Goal: Transaction & Acquisition: Purchase product/service

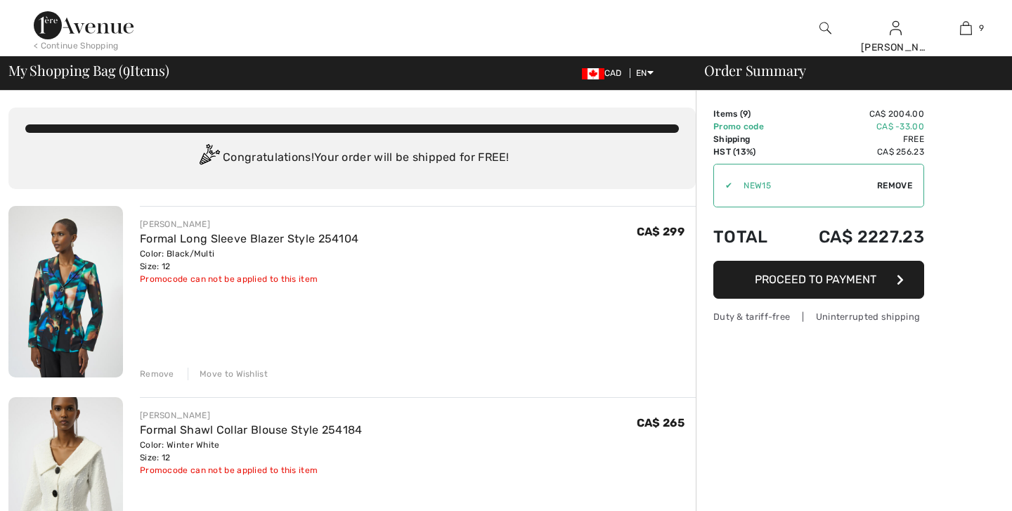
checkbox input "true"
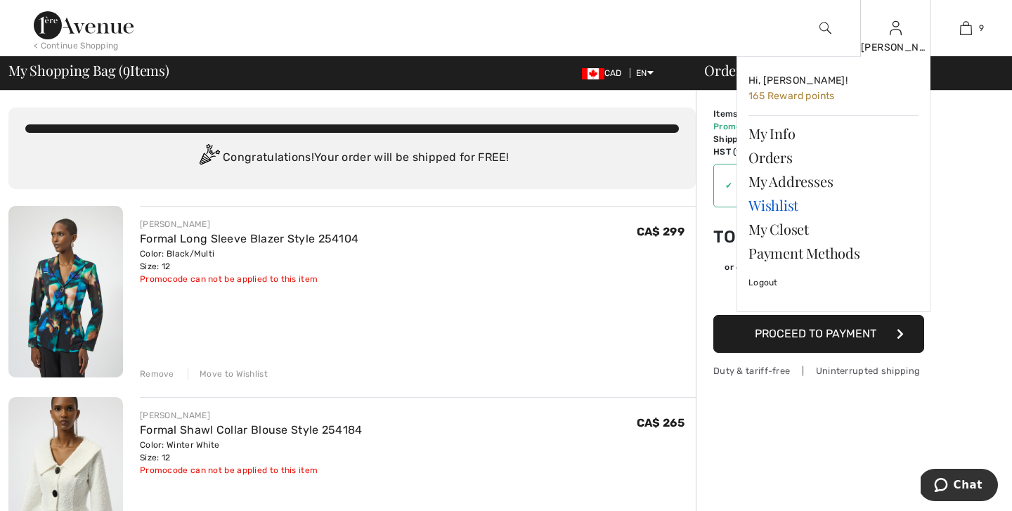
click at [780, 209] on link "Wishlist" at bounding box center [834, 205] width 170 height 24
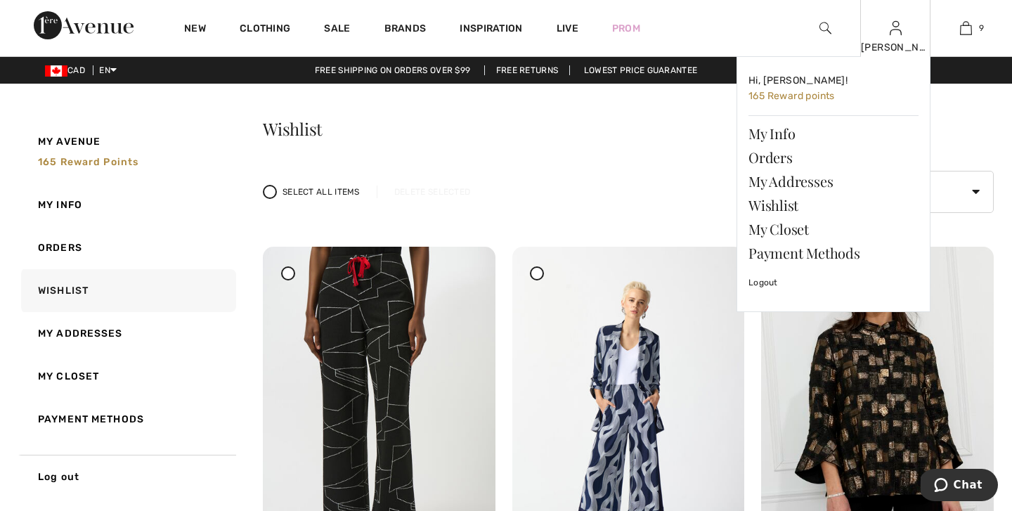
click at [891, 37] on img at bounding box center [896, 28] width 12 height 17
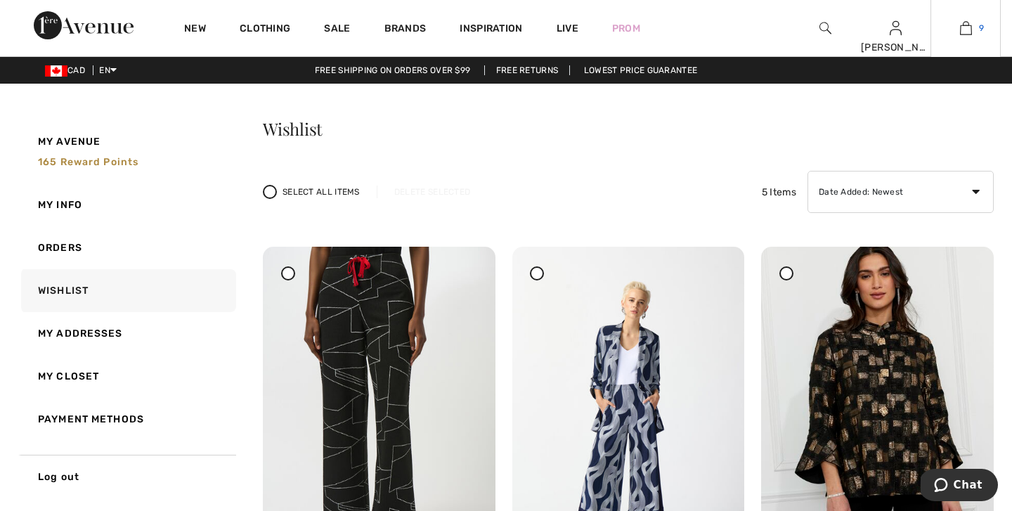
click at [969, 28] on img at bounding box center [966, 28] width 12 height 17
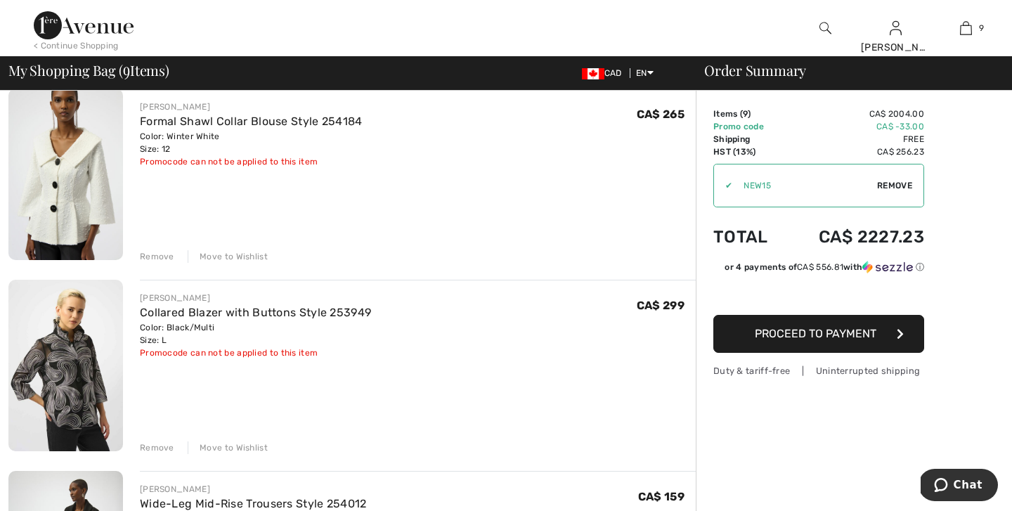
scroll to position [312, 0]
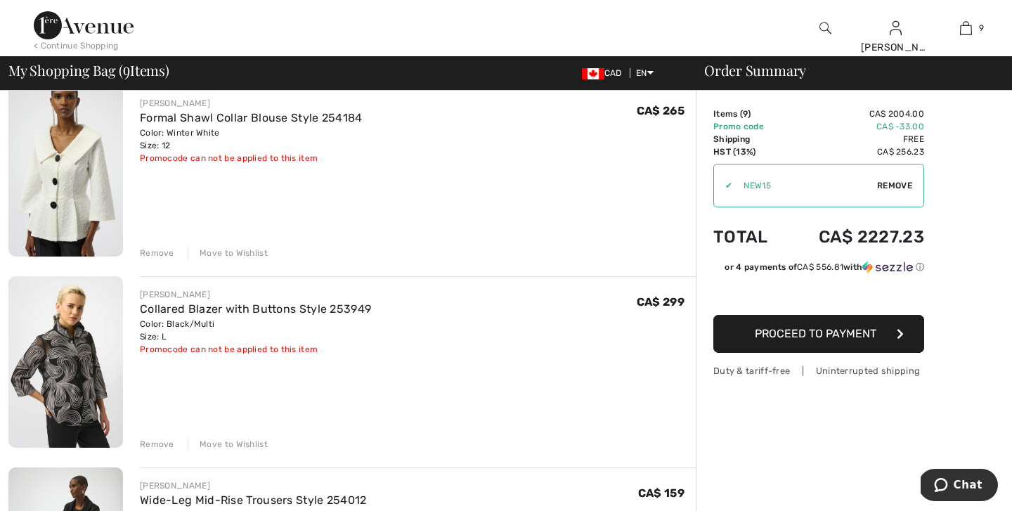
click at [230, 252] on div "Move to Wishlist" at bounding box center [228, 253] width 80 height 13
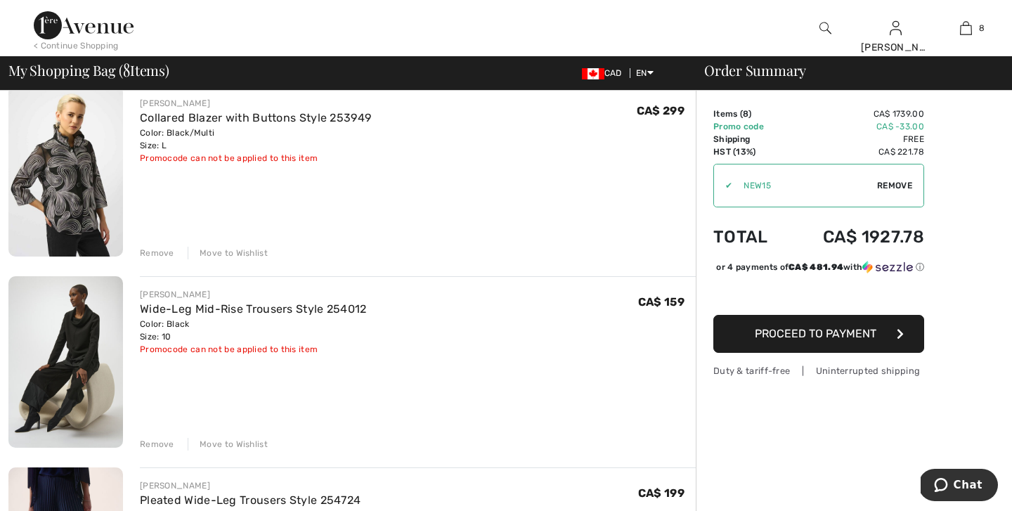
click at [242, 255] on div "Move to Wishlist" at bounding box center [228, 253] width 80 height 13
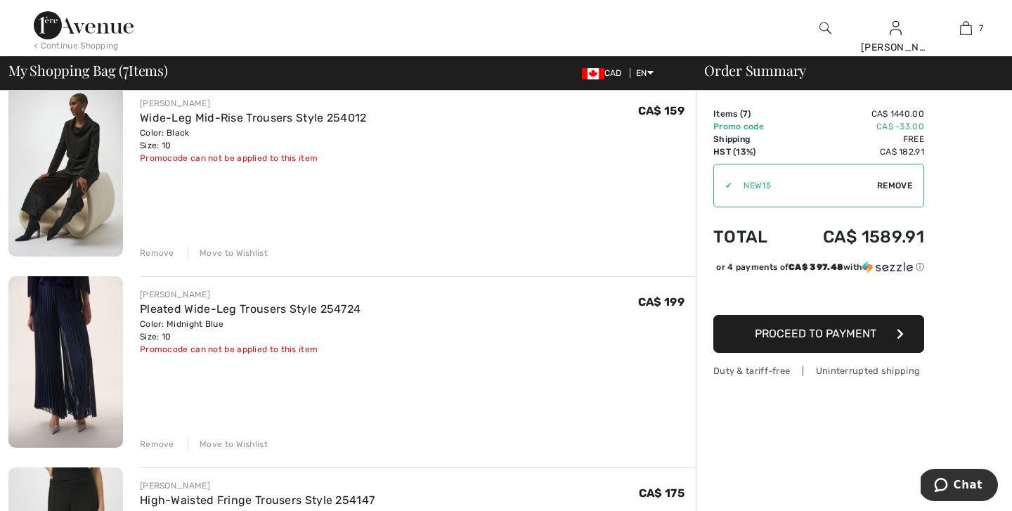
click at [230, 251] on div "Move to Wishlist" at bounding box center [228, 253] width 80 height 13
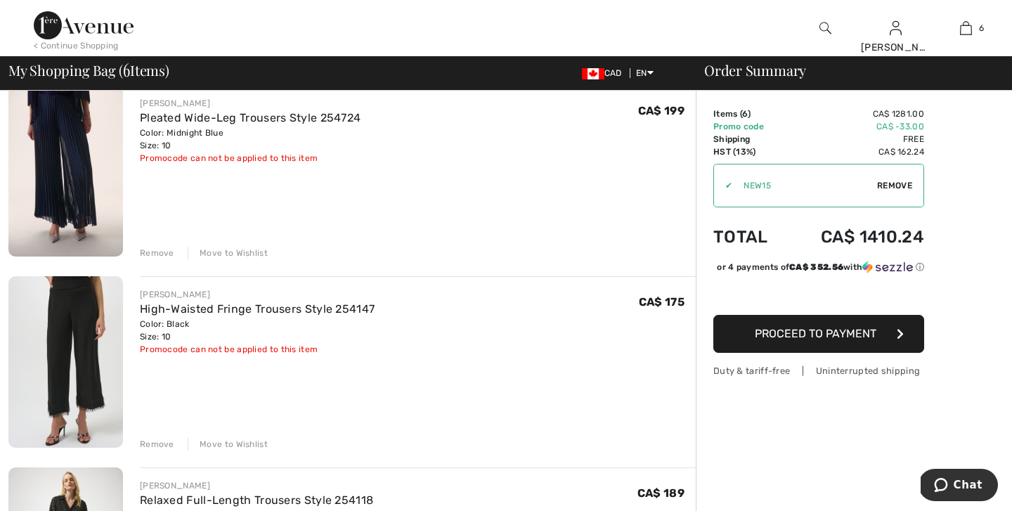
click at [235, 252] on div "Move to Wishlist" at bounding box center [228, 253] width 80 height 13
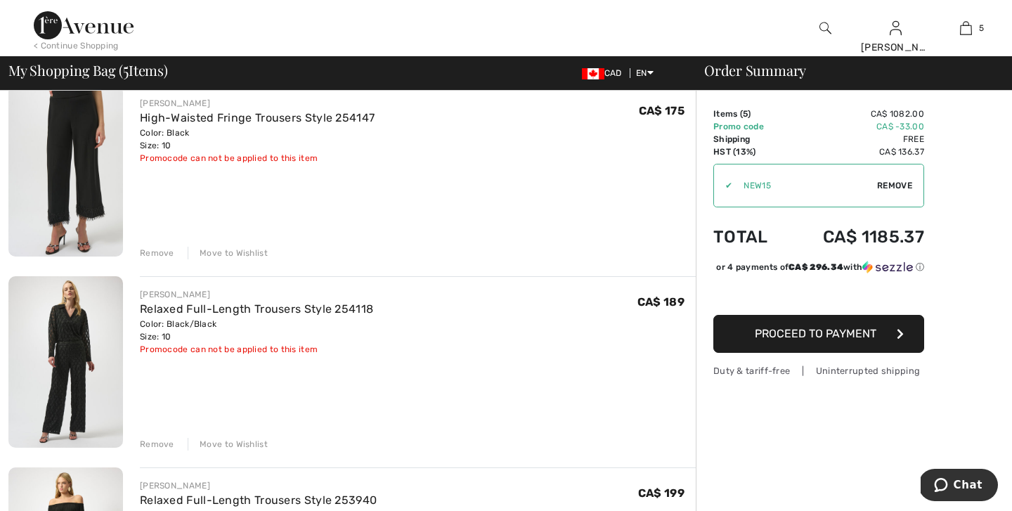
click at [231, 441] on div "Move to Wishlist" at bounding box center [228, 444] width 80 height 13
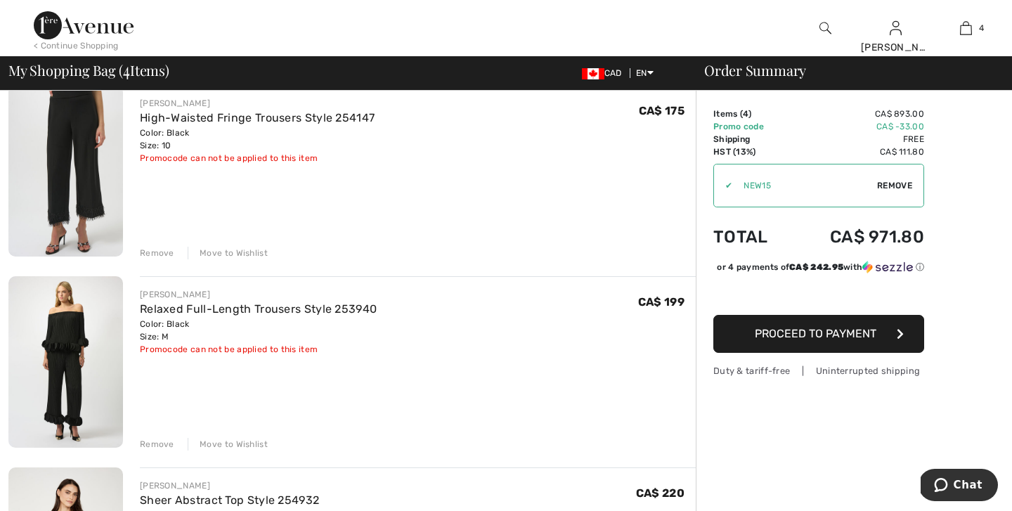
click at [235, 444] on div "Move to Wishlist" at bounding box center [228, 444] width 80 height 13
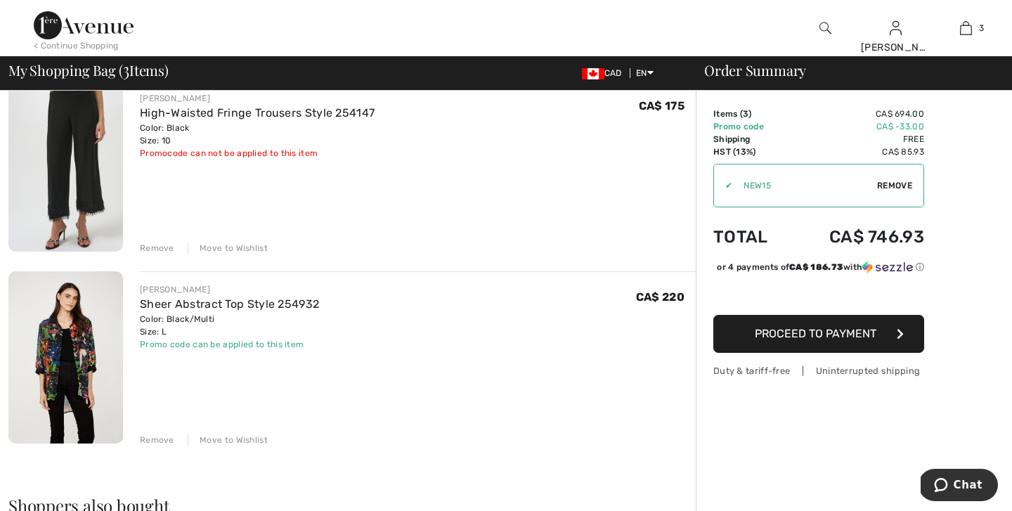
scroll to position [356, 0]
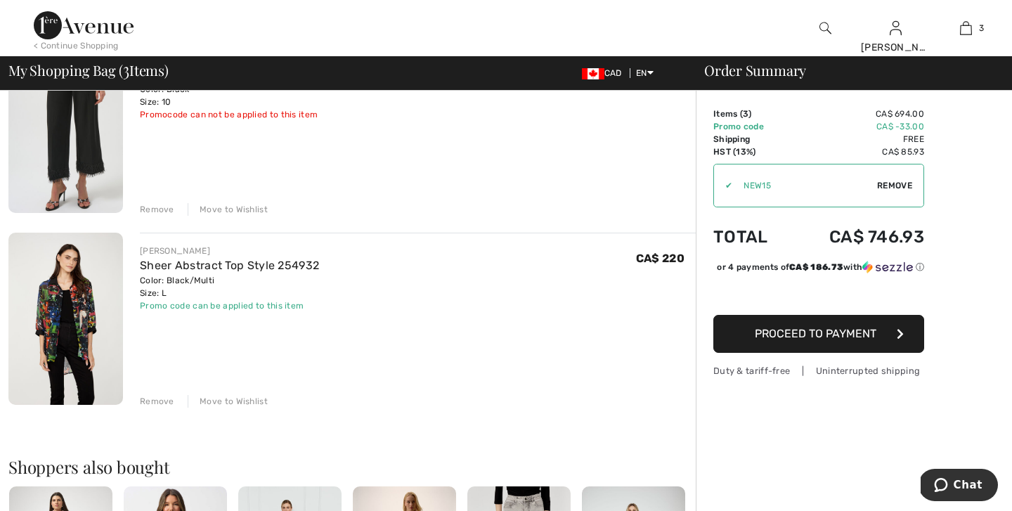
click at [840, 336] on span "Proceed to Payment" at bounding box center [816, 333] width 122 height 13
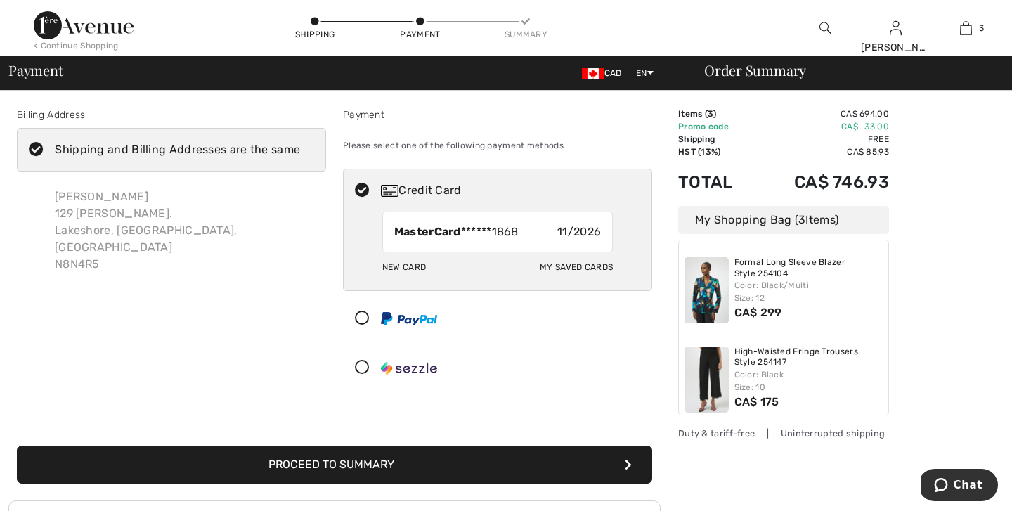
click at [413, 266] on div "New Card" at bounding box center [404, 267] width 44 height 24
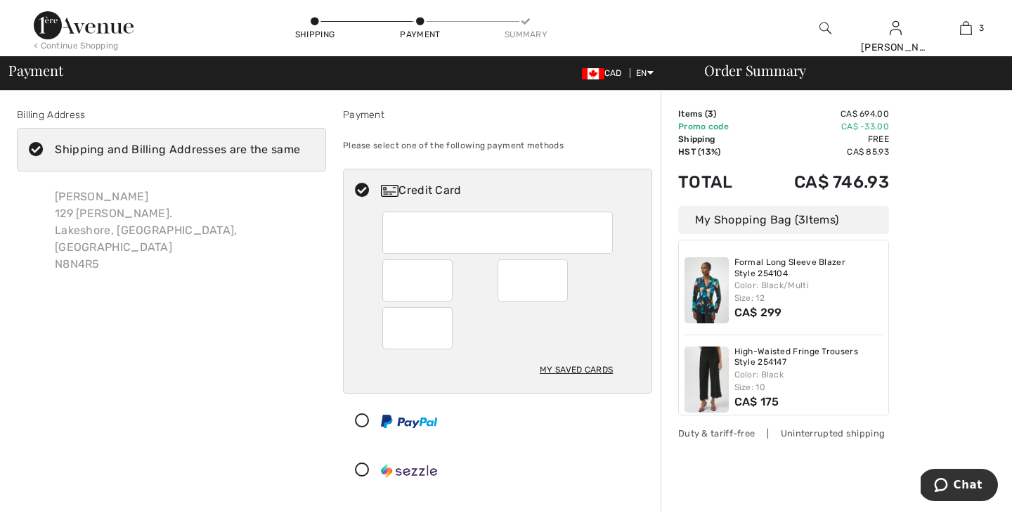
click at [262, 331] on div "Billing Address Shipping and Billing Addresses are the same Lesli Hapak 129 Mcm…" at bounding box center [171, 303] width 326 height 390
click at [570, 370] on div "My Saved Cards" at bounding box center [576, 370] width 73 height 24
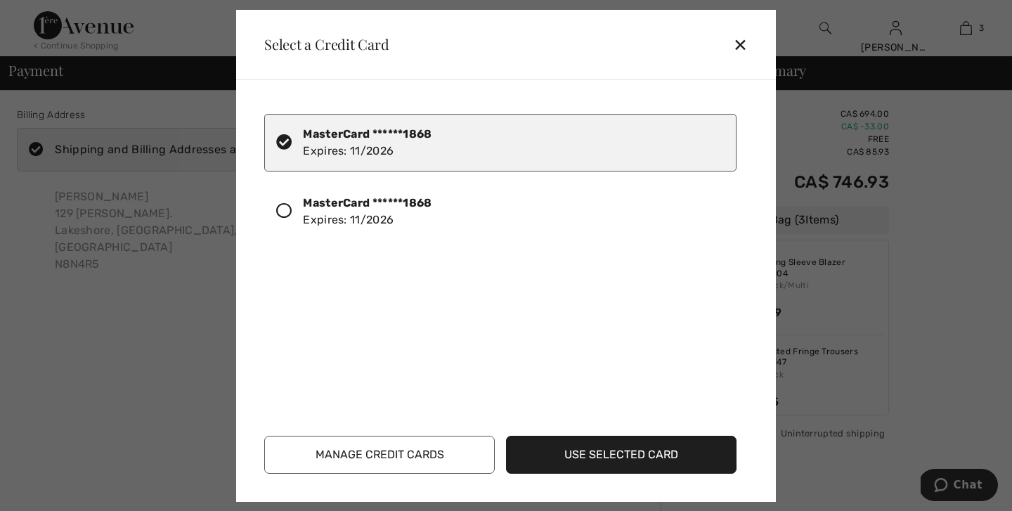
click at [402, 452] on button "Manage Credit Cards" at bounding box center [379, 455] width 231 height 38
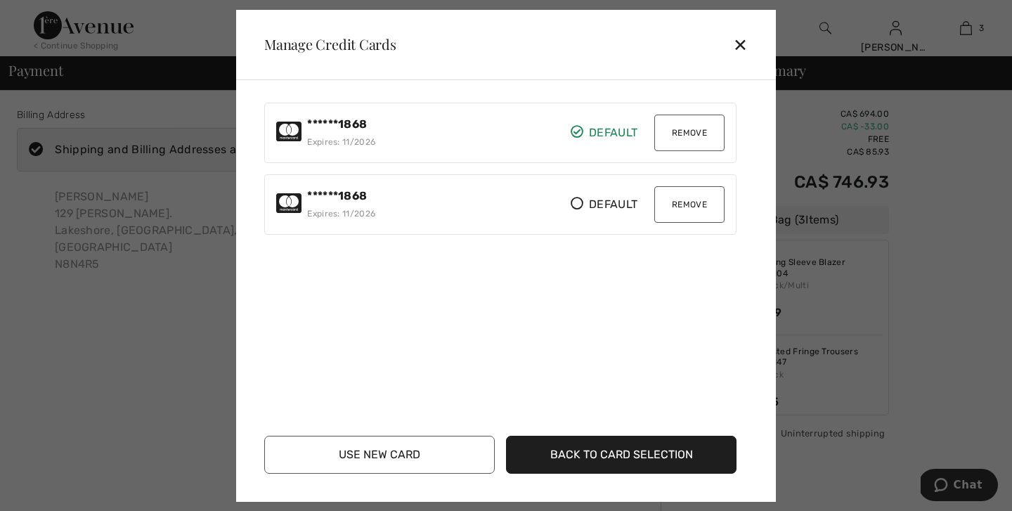
click at [678, 134] on button "Remove" at bounding box center [689, 133] width 70 height 37
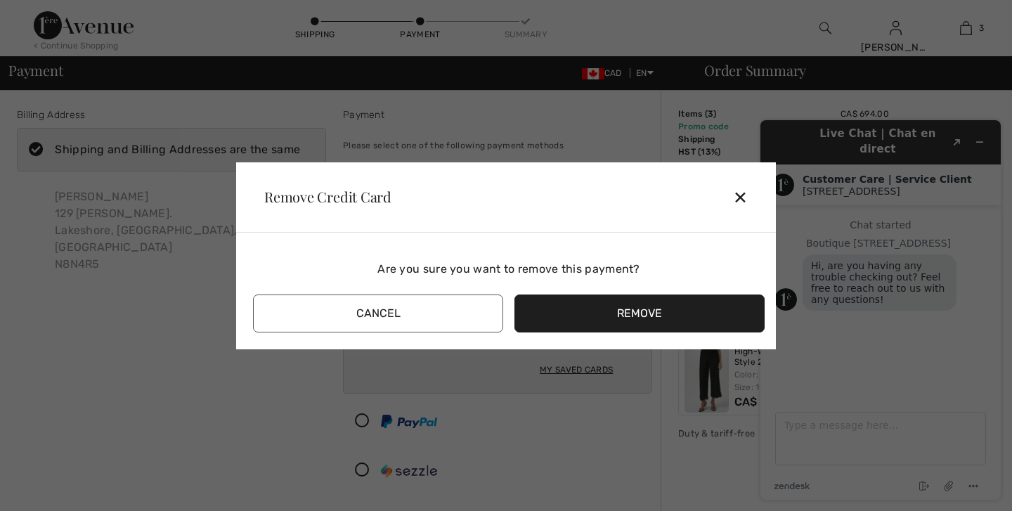
click at [609, 315] on button "Remove" at bounding box center [640, 314] width 250 height 38
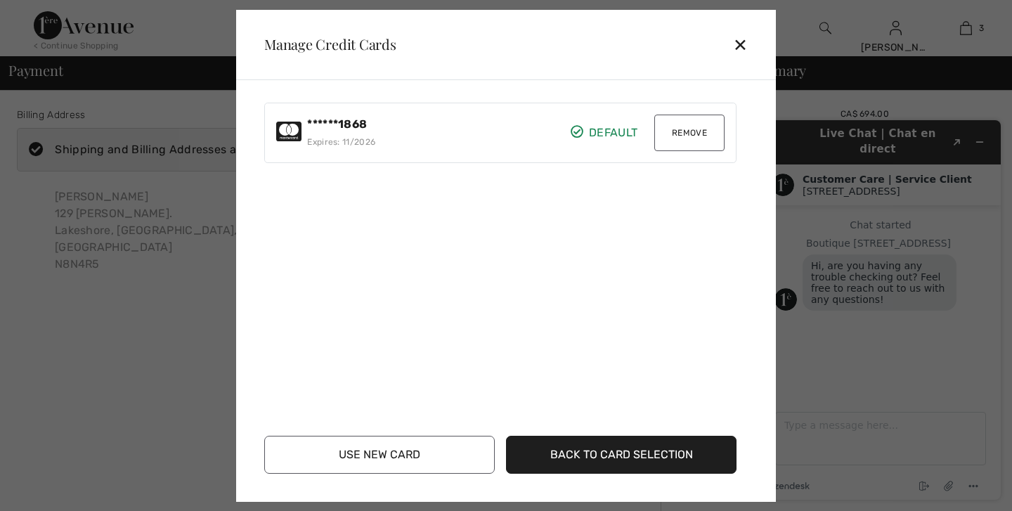
click at [685, 127] on button "Remove" at bounding box center [689, 133] width 70 height 37
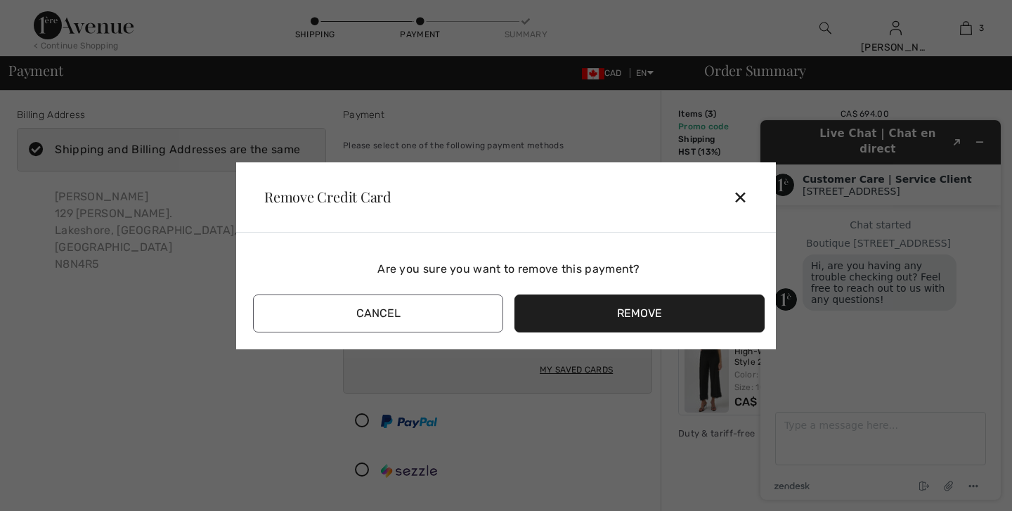
click at [620, 319] on button "Remove" at bounding box center [640, 314] width 250 height 38
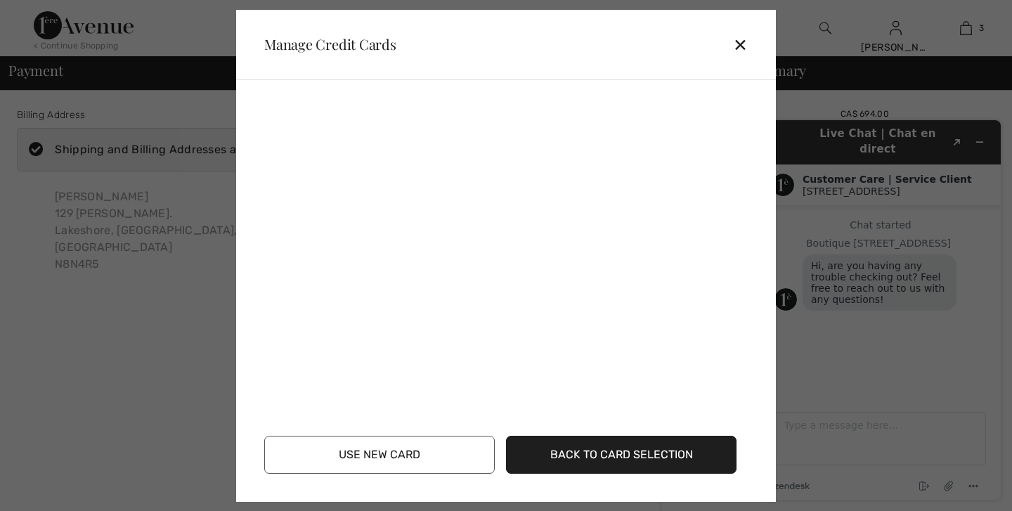
click at [738, 49] on div "✕" at bounding box center [746, 45] width 26 height 30
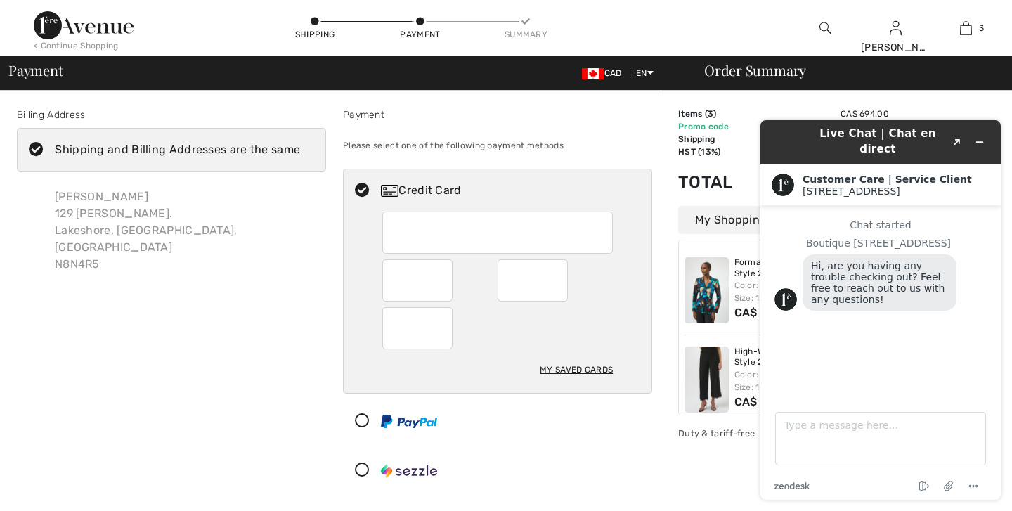
click at [488, 351] on div "My Saved Cards" at bounding box center [497, 302] width 231 height 181
radio input "true"
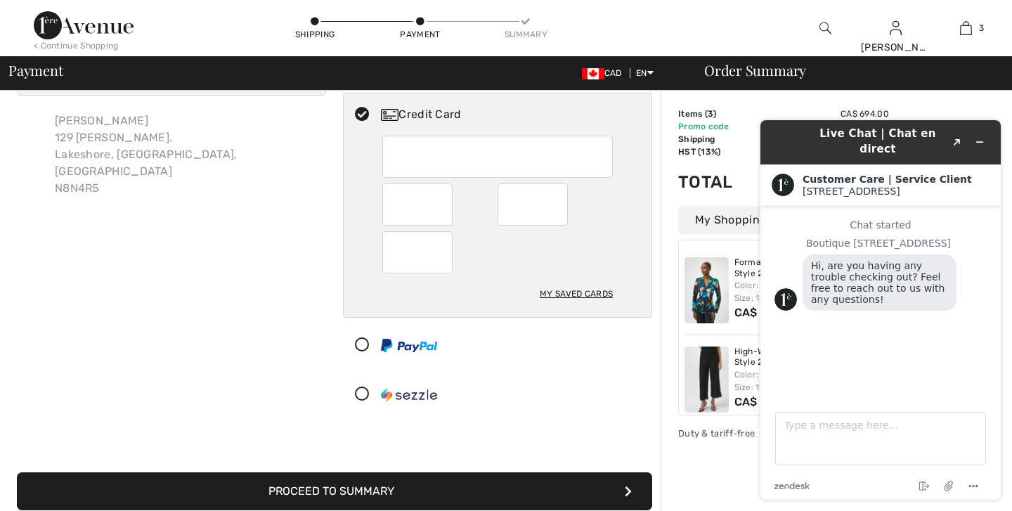
scroll to position [79, 0]
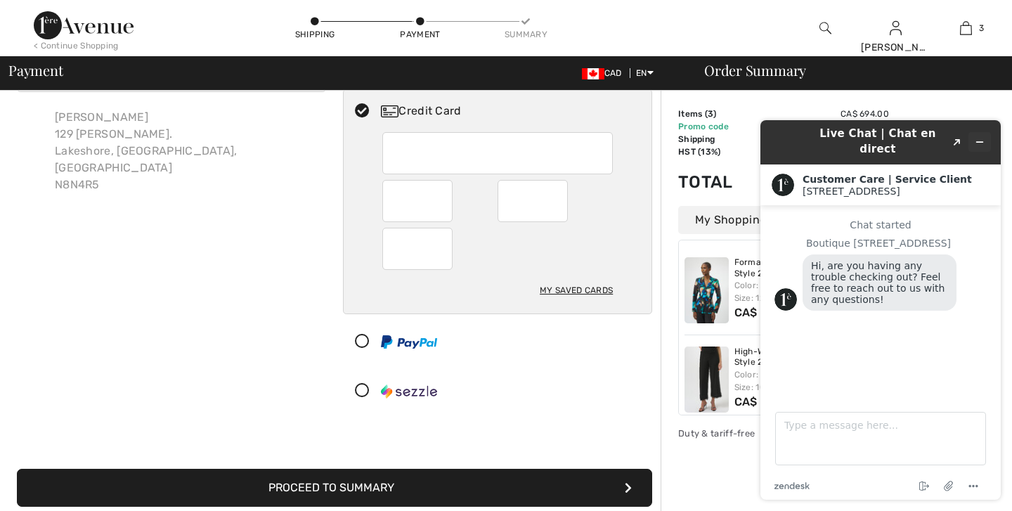
click at [981, 138] on icon "Minimize widget" at bounding box center [980, 142] width 10 height 10
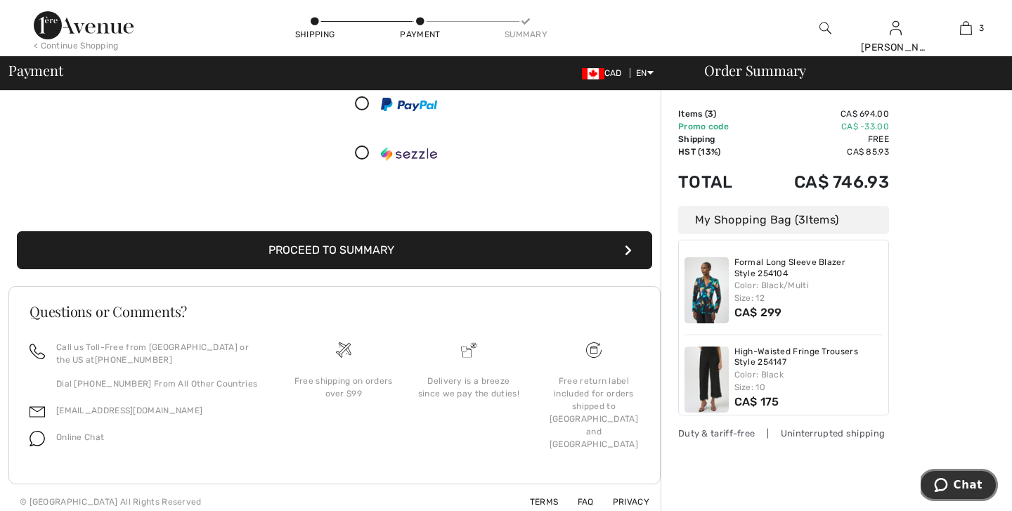
scroll to position [320, 0]
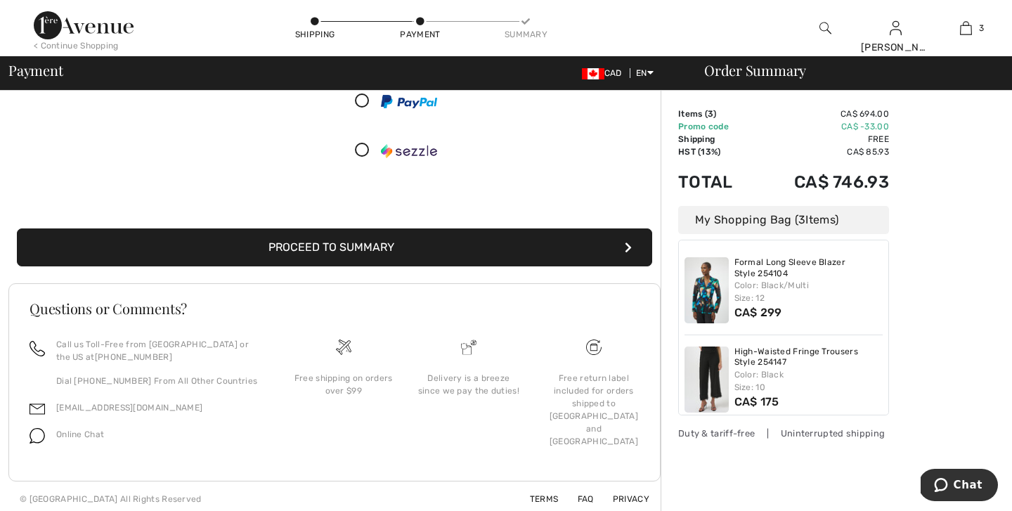
click at [308, 247] on button "Proceed to Summary" at bounding box center [334, 247] width 635 height 38
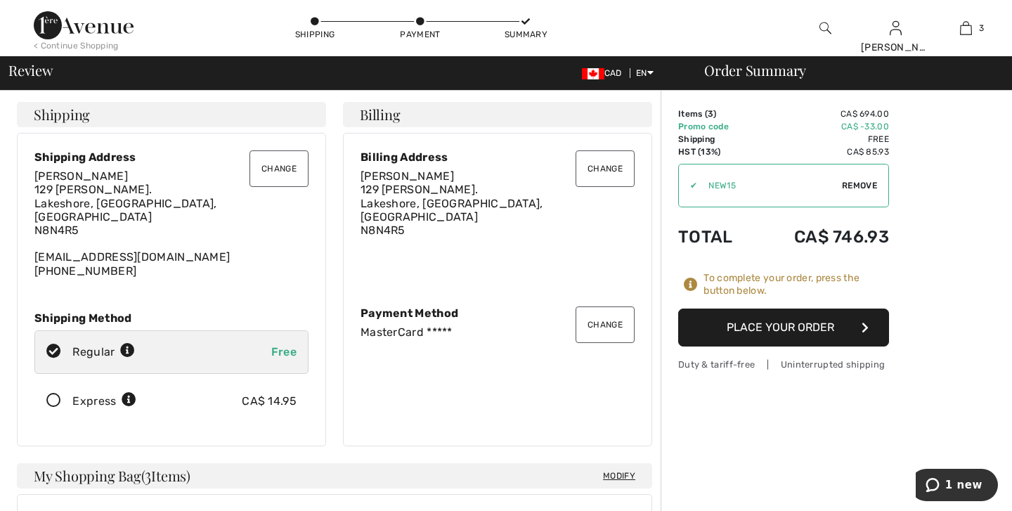
click at [58, 394] on icon at bounding box center [53, 401] width 37 height 15
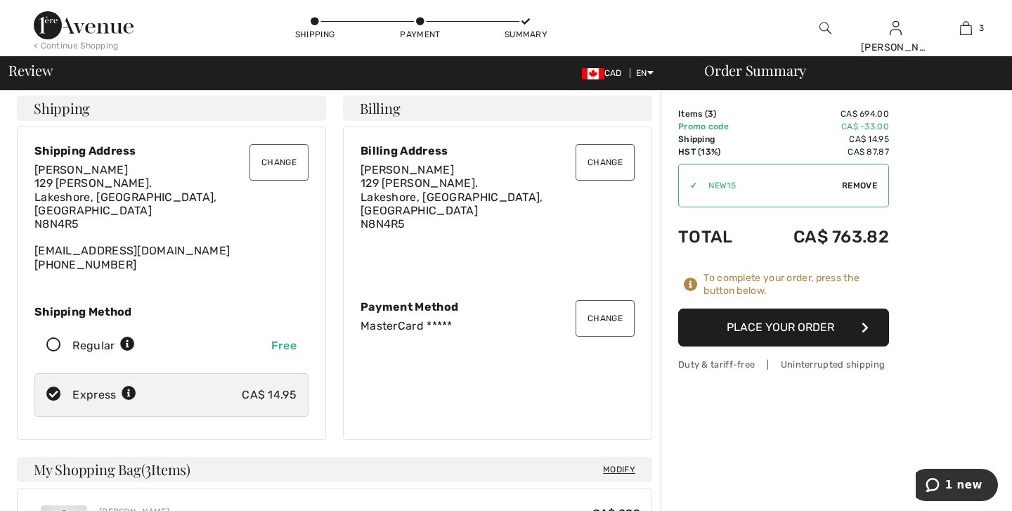
scroll to position [16, 0]
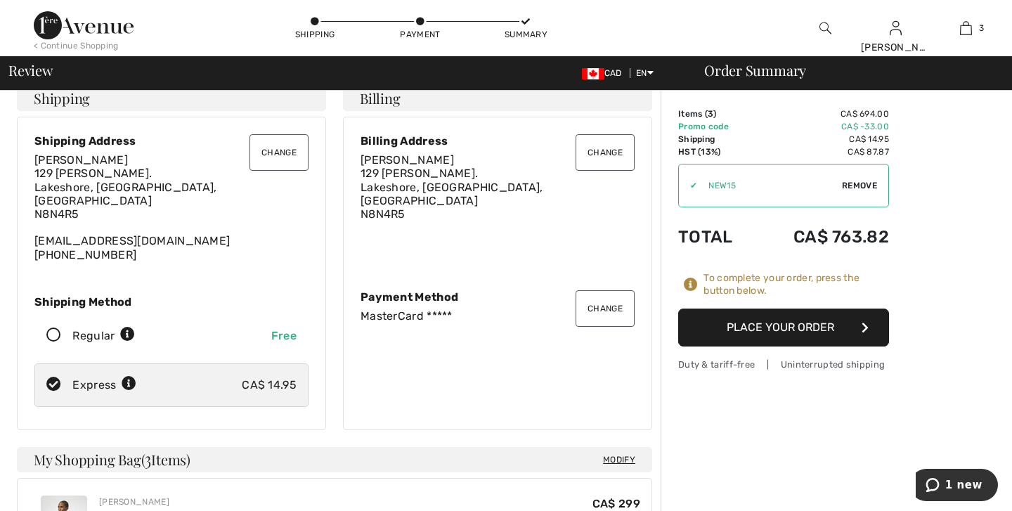
click at [782, 330] on button "Place Your Order" at bounding box center [783, 328] width 211 height 38
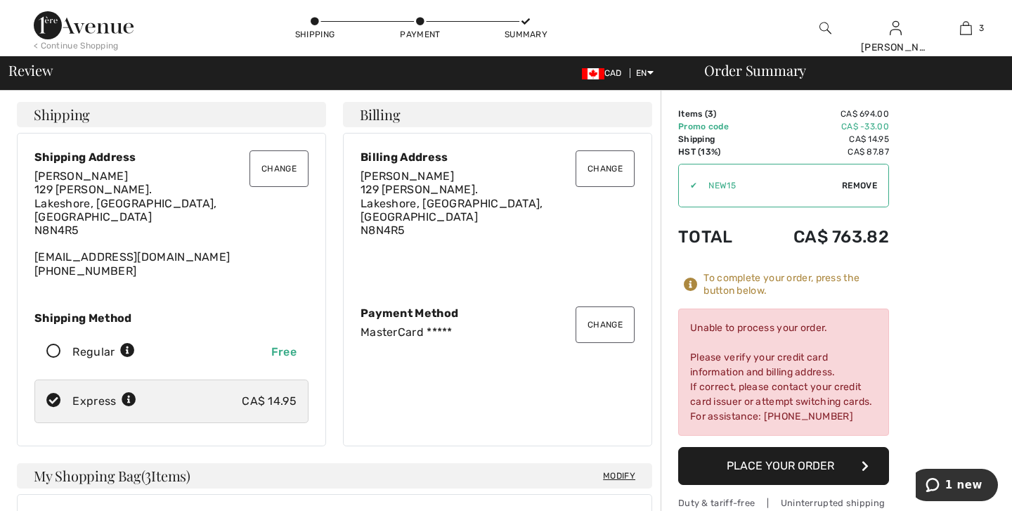
scroll to position [0, 0]
click at [418, 327] on div "MasterCard *****" at bounding box center [498, 331] width 274 height 13
click at [604, 318] on button "Change" at bounding box center [605, 324] width 59 height 37
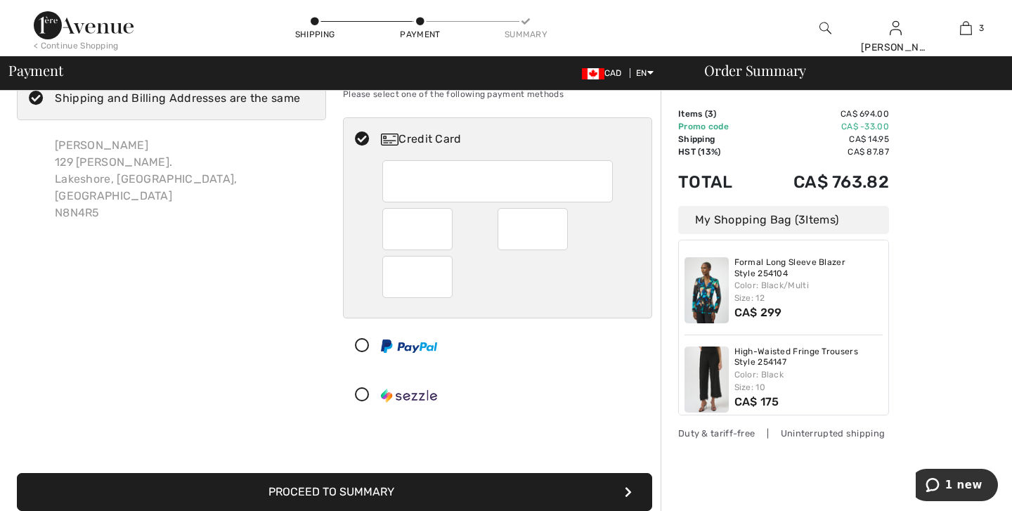
click at [530, 342] on div at bounding box center [492, 346] width 297 height 42
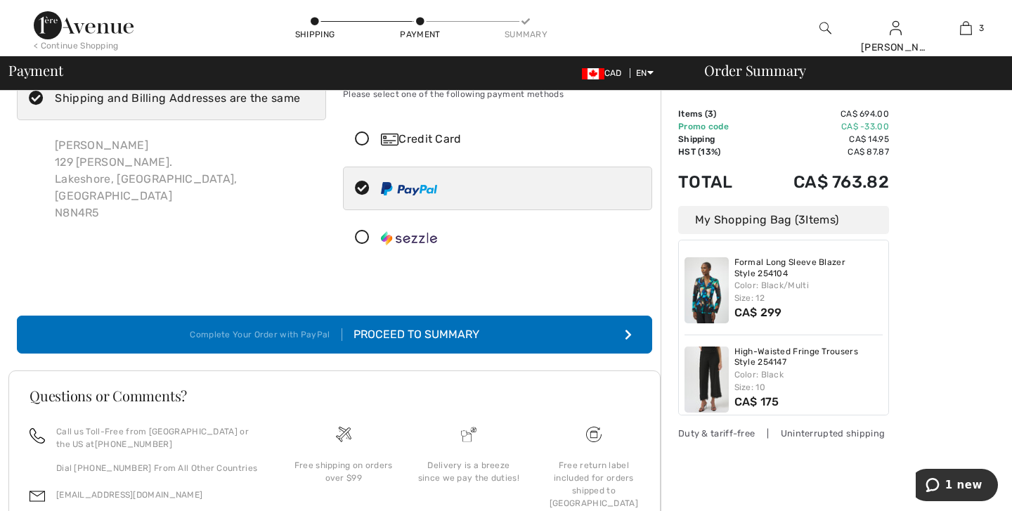
click at [363, 141] on icon at bounding box center [362, 139] width 37 height 15
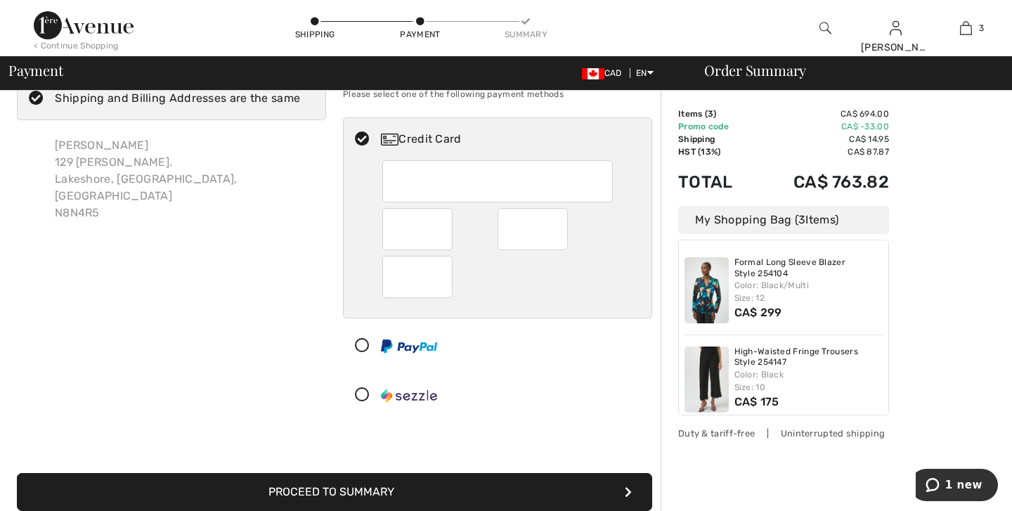
click at [510, 276] on div at bounding box center [497, 277] width 231 height 42
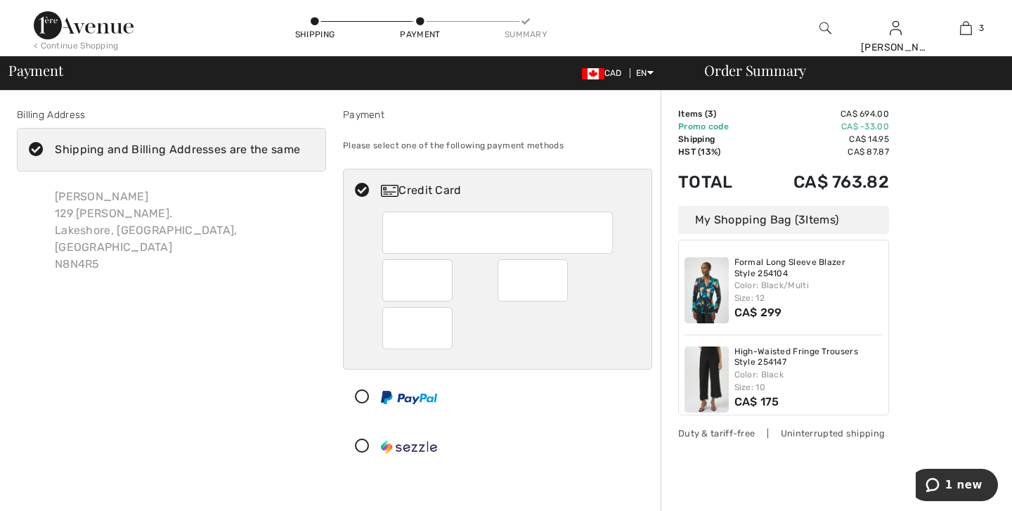
click at [364, 189] on icon at bounding box center [362, 190] width 37 height 15
radio input "true"
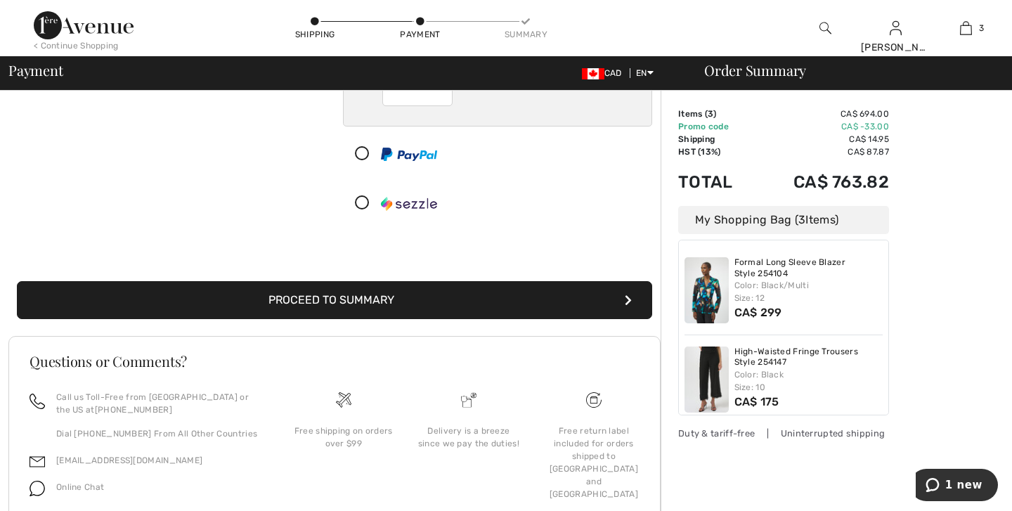
scroll to position [246, 0]
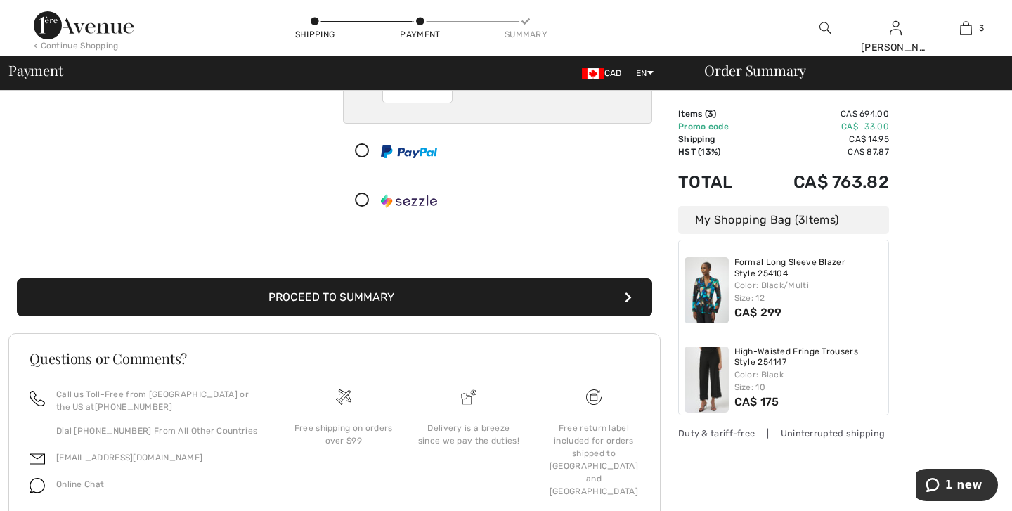
click at [288, 302] on button "Proceed to Summary" at bounding box center [334, 297] width 635 height 38
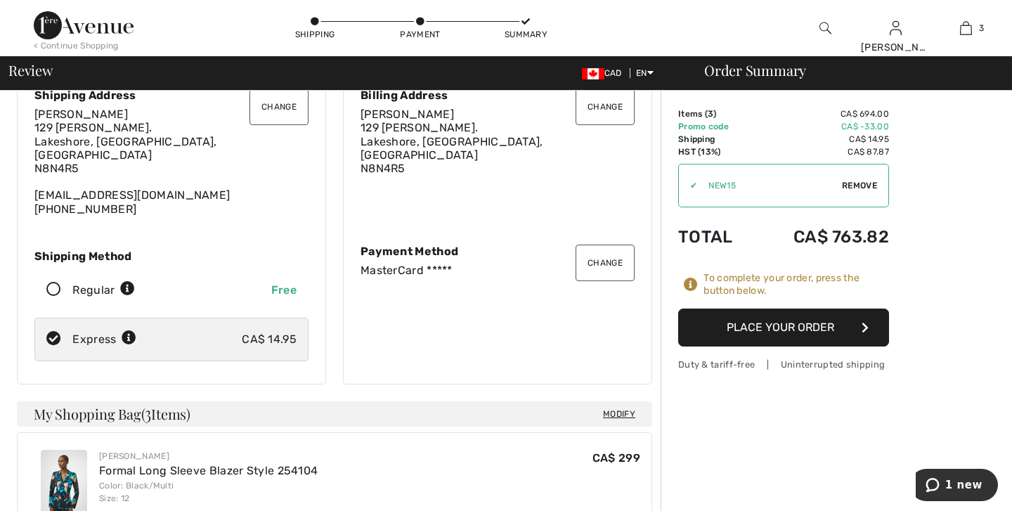
scroll to position [64, 0]
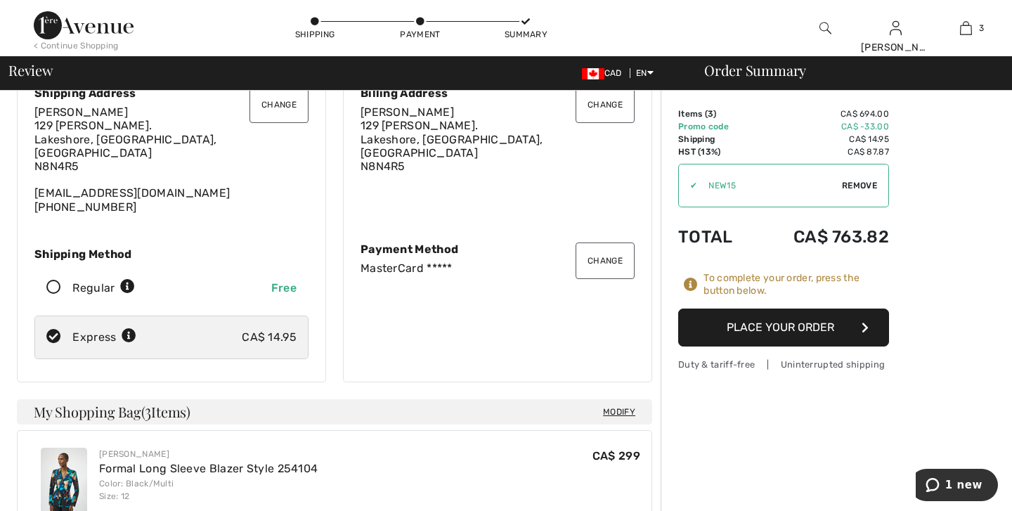
click at [766, 328] on button "Place Your Order" at bounding box center [783, 328] width 211 height 38
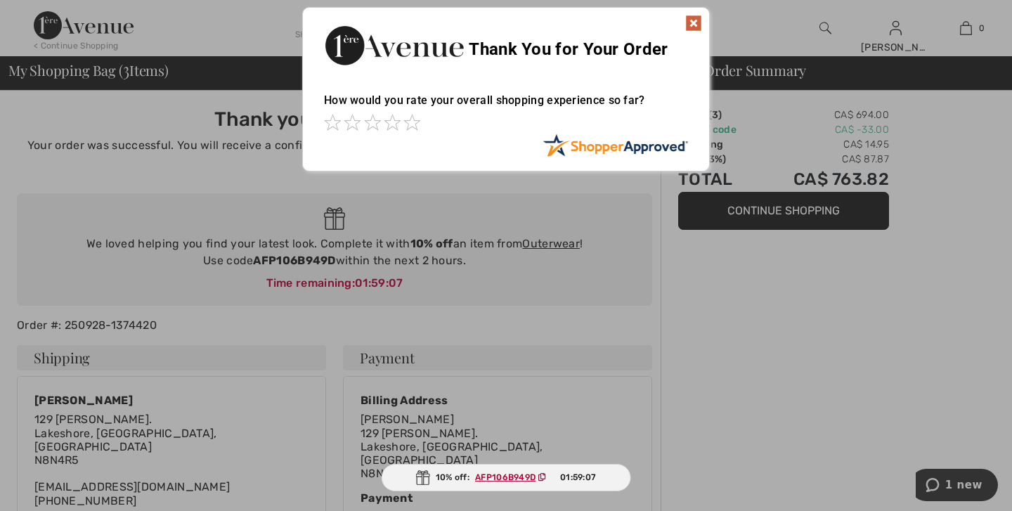
click at [694, 24] on img at bounding box center [693, 23] width 17 height 17
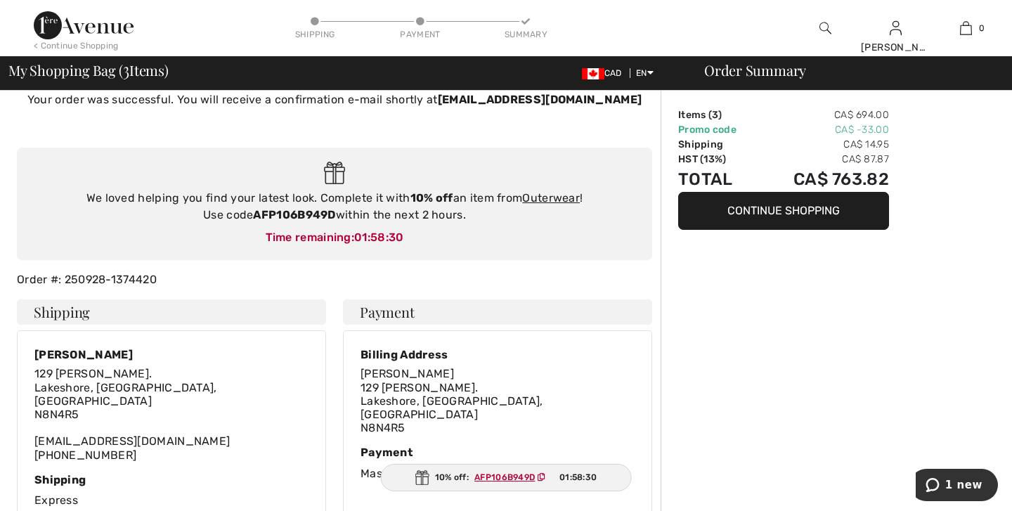
scroll to position [43, 0]
